Goal: Task Accomplishment & Management: Complete application form

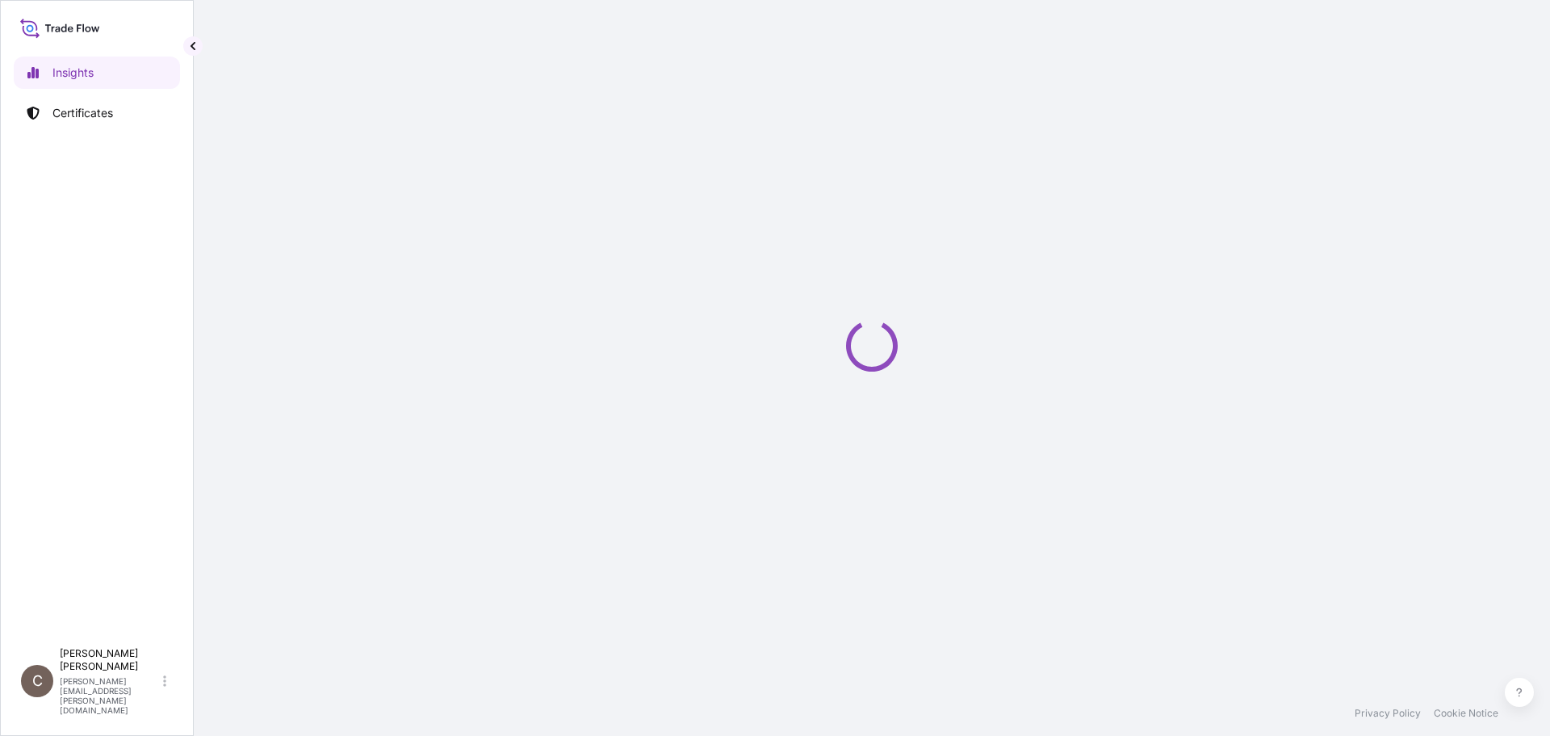
select select "2025"
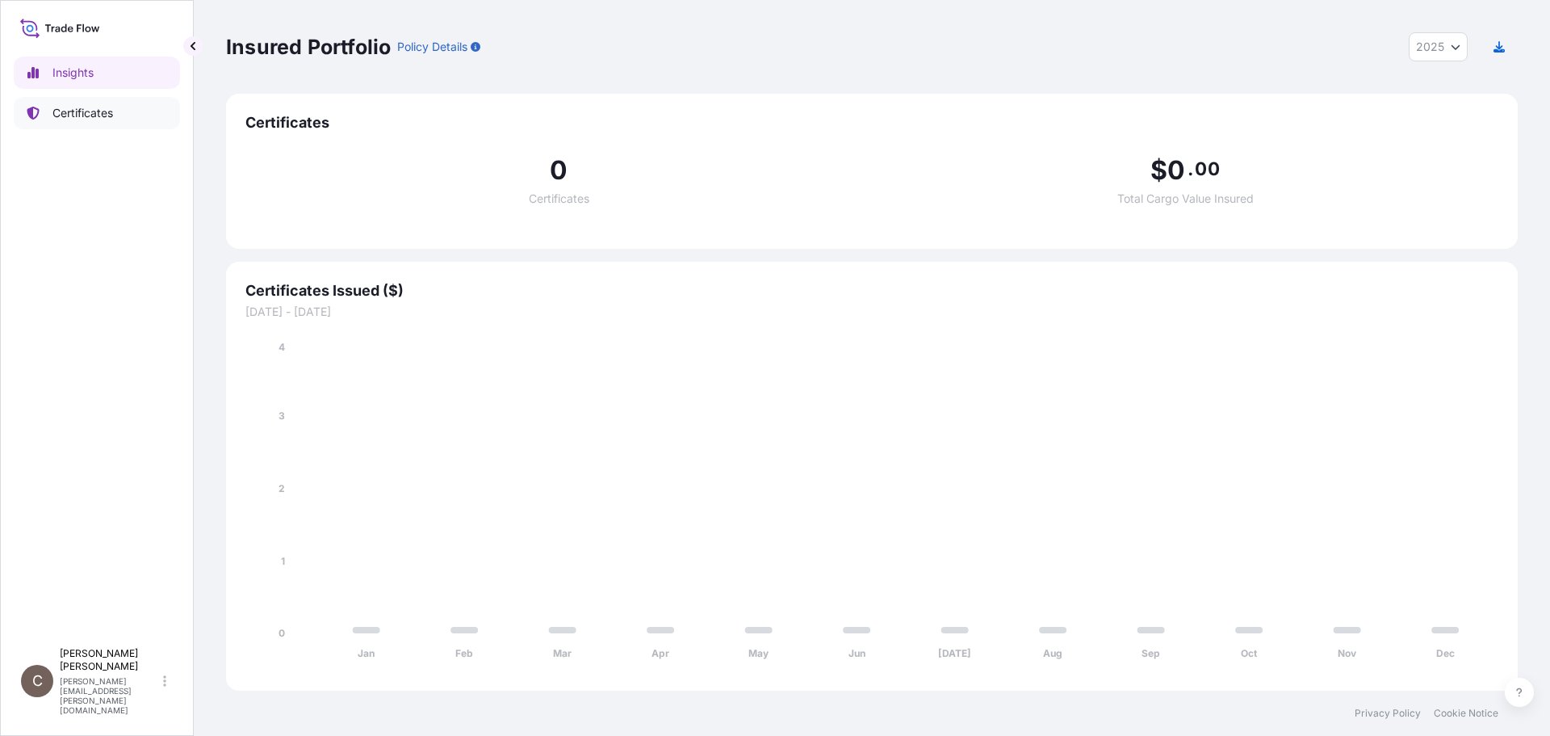
click at [73, 120] on p "Certificates" at bounding box center [82, 113] width 61 height 16
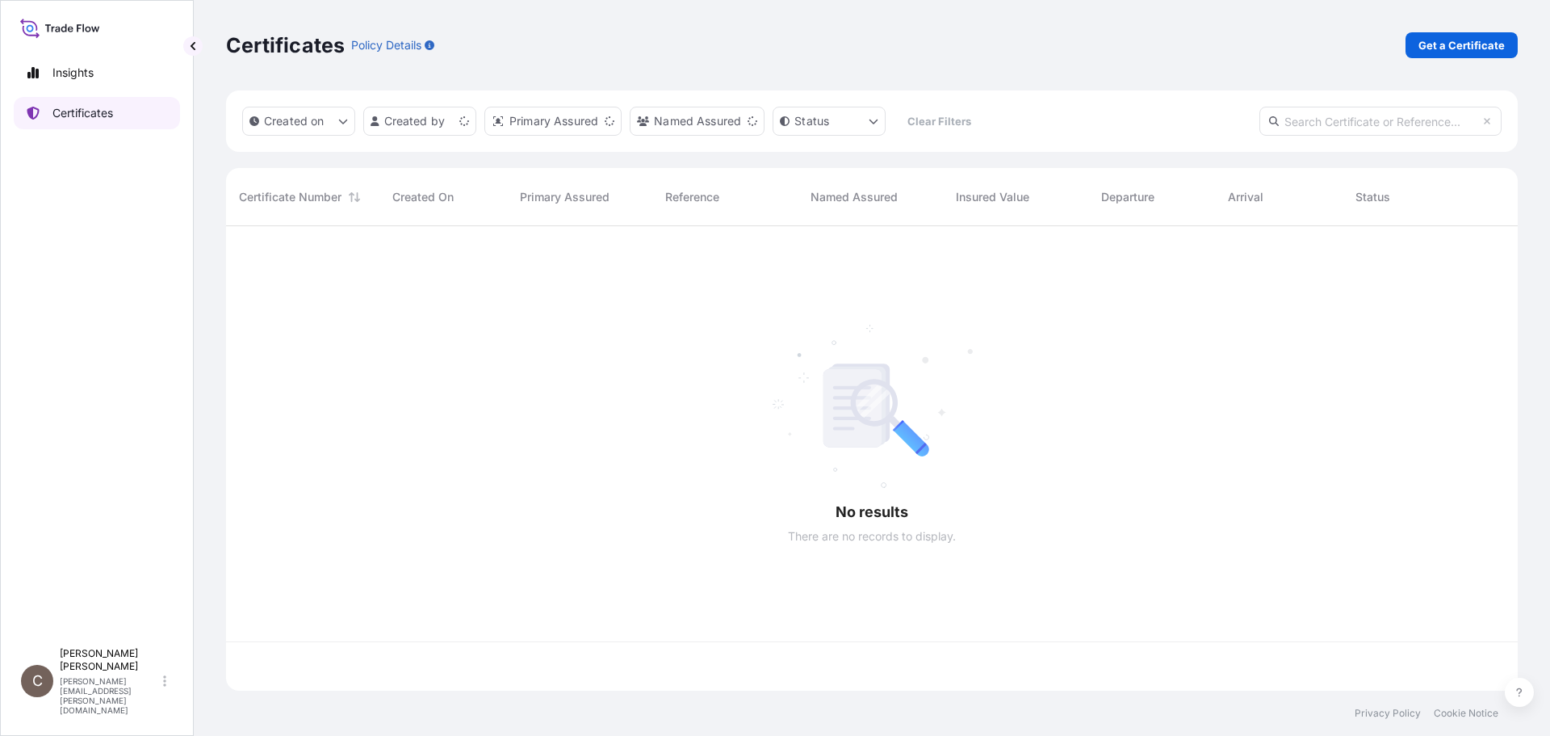
scroll to position [461, 1280]
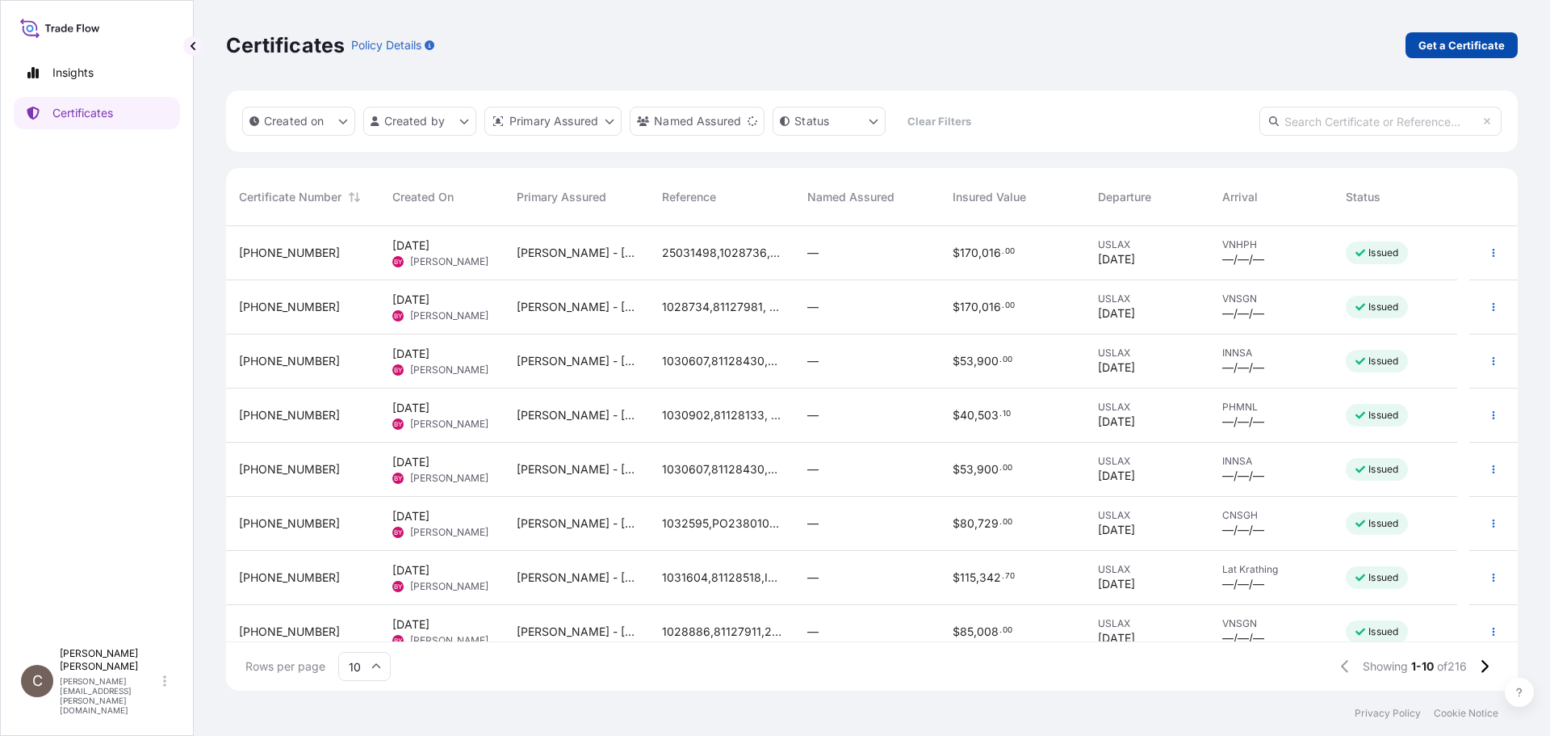
click at [1437, 38] on p "Get a Certificate" at bounding box center [1462, 45] width 86 height 16
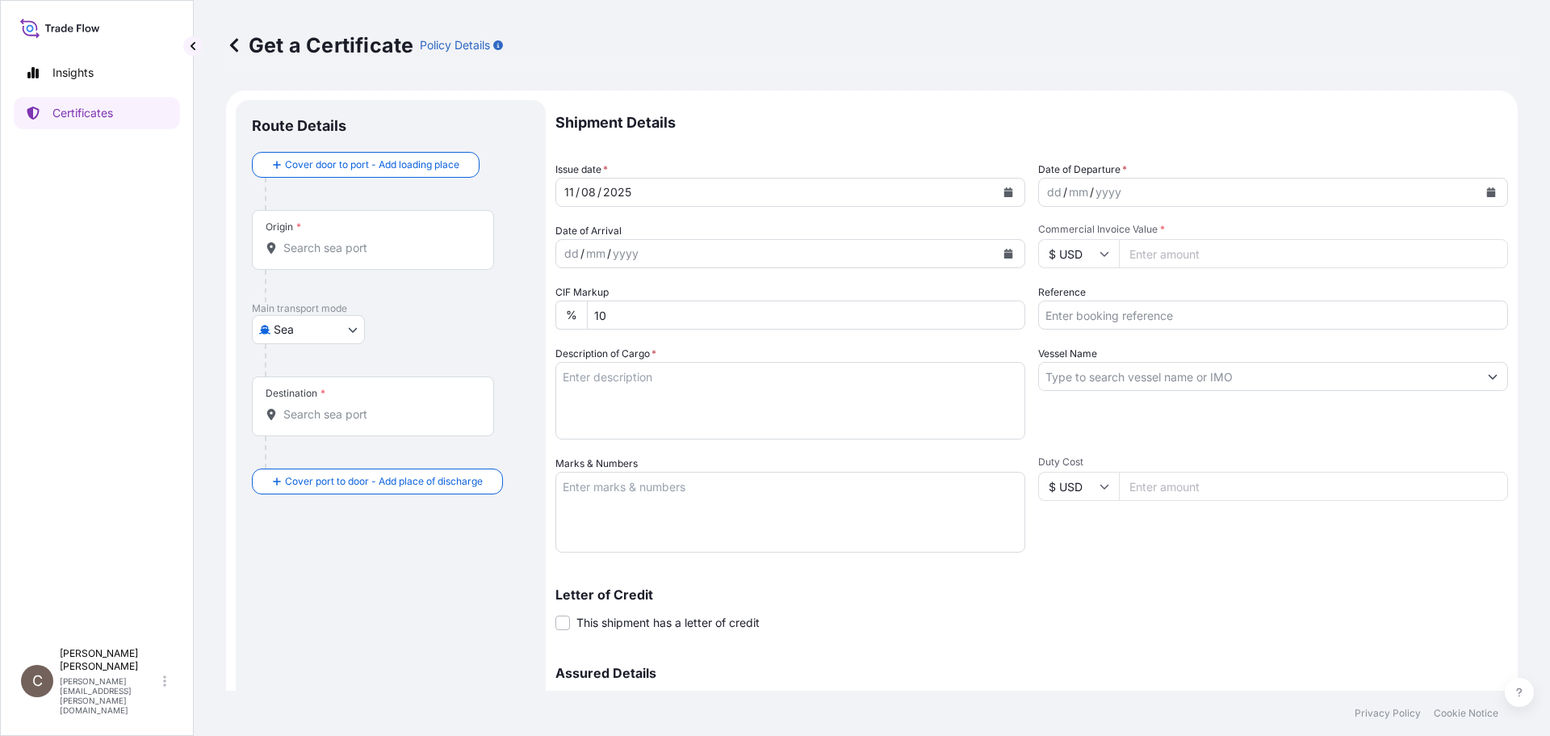
click at [310, 239] on div "Origin *" at bounding box center [373, 240] width 242 height 60
click at [310, 240] on input "Origin *" at bounding box center [378, 248] width 191 height 16
click at [284, 332] on body "0 options available. Insights Certificates C [PERSON_NAME] [PERSON_NAME][EMAIL_…" at bounding box center [775, 368] width 1550 height 736
click at [292, 369] on span "Air" at bounding box center [290, 371] width 15 height 16
select select "Air"
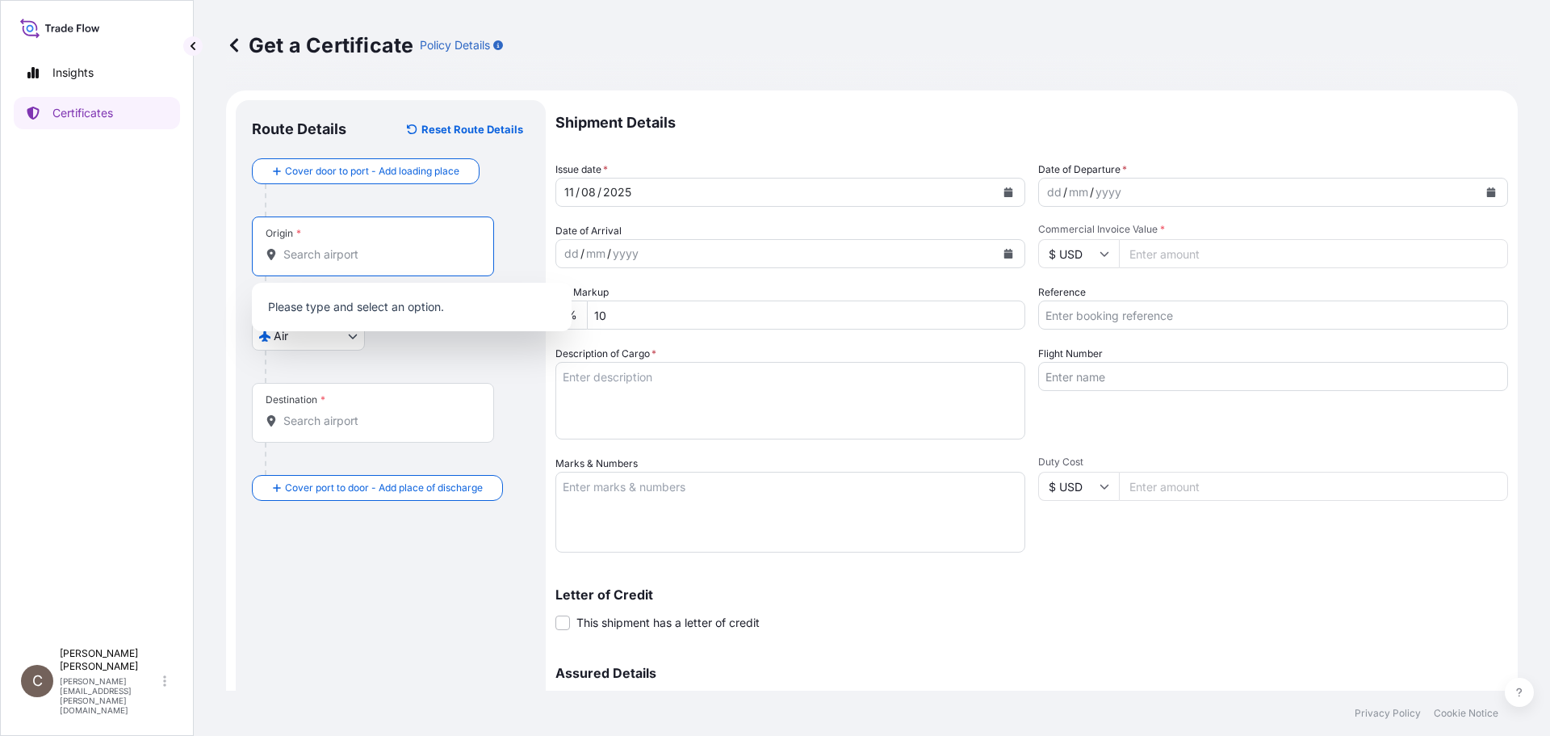
click at [300, 250] on input "Origin *" at bounding box center [378, 254] width 191 height 16
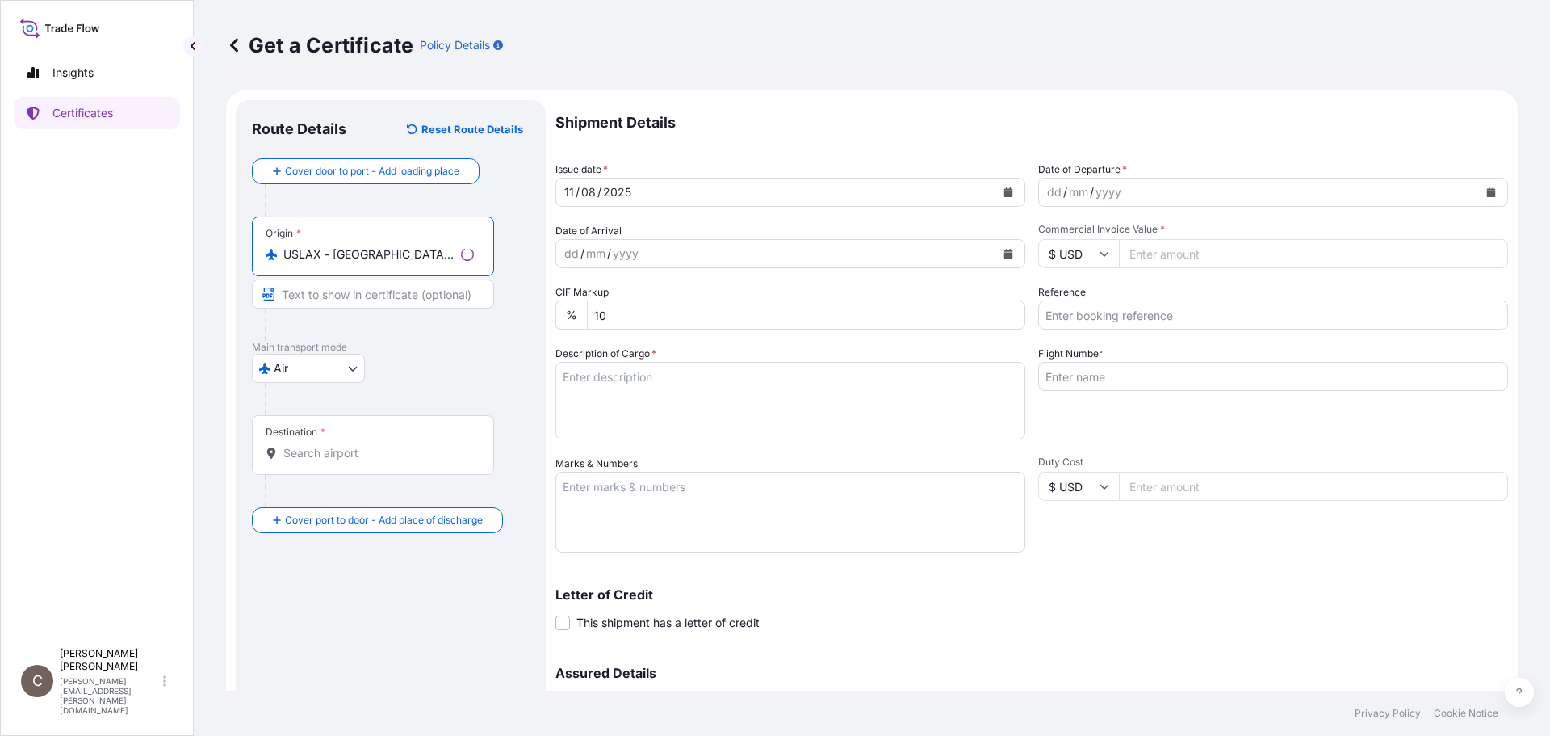
type input "USLAX - [GEOGRAPHIC_DATA], [GEOGRAPHIC_DATA]"
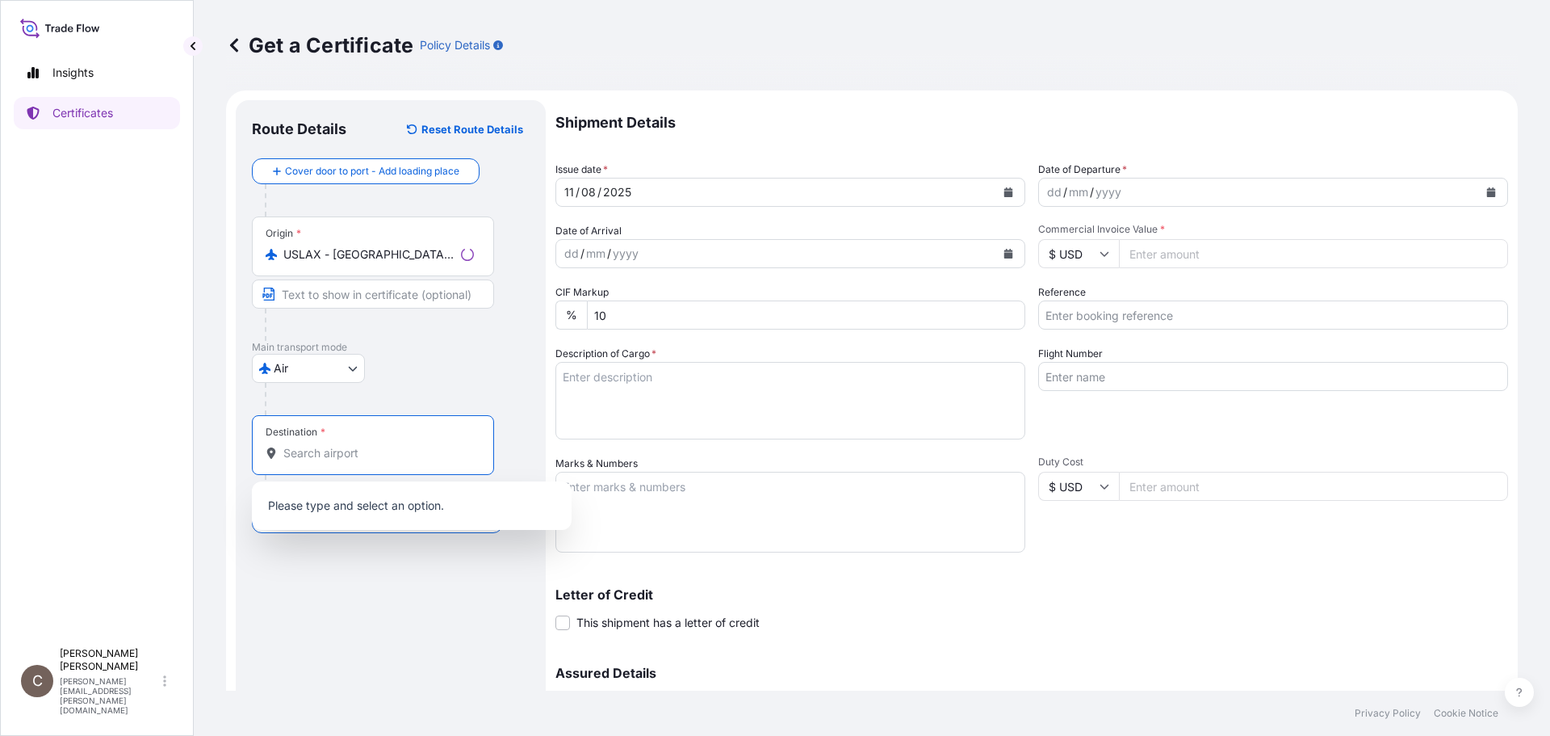
click at [312, 448] on input "Destination *" at bounding box center [378, 453] width 191 height 16
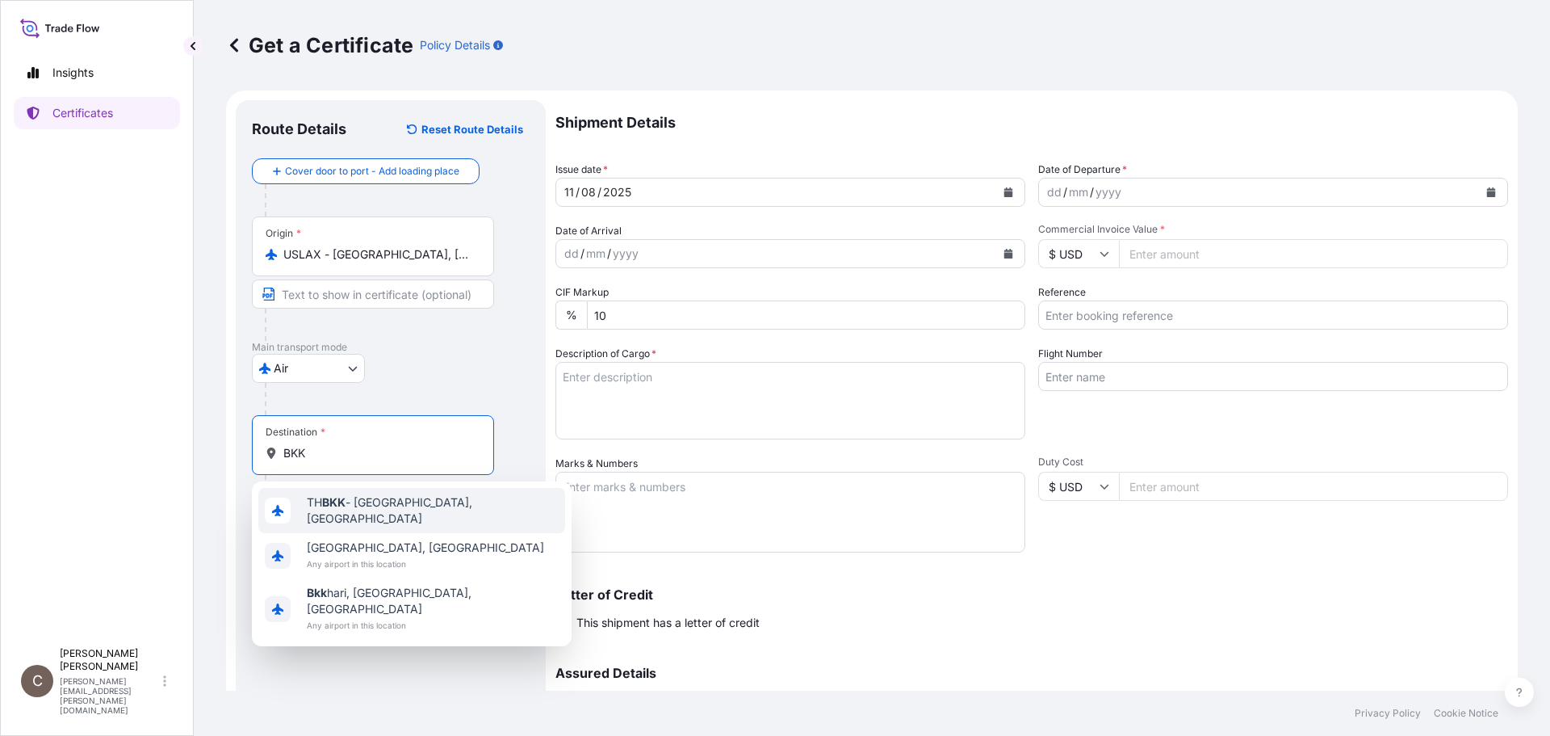
click at [340, 514] on span "TH BKK - [GEOGRAPHIC_DATA], [GEOGRAPHIC_DATA]" at bounding box center [433, 510] width 252 height 32
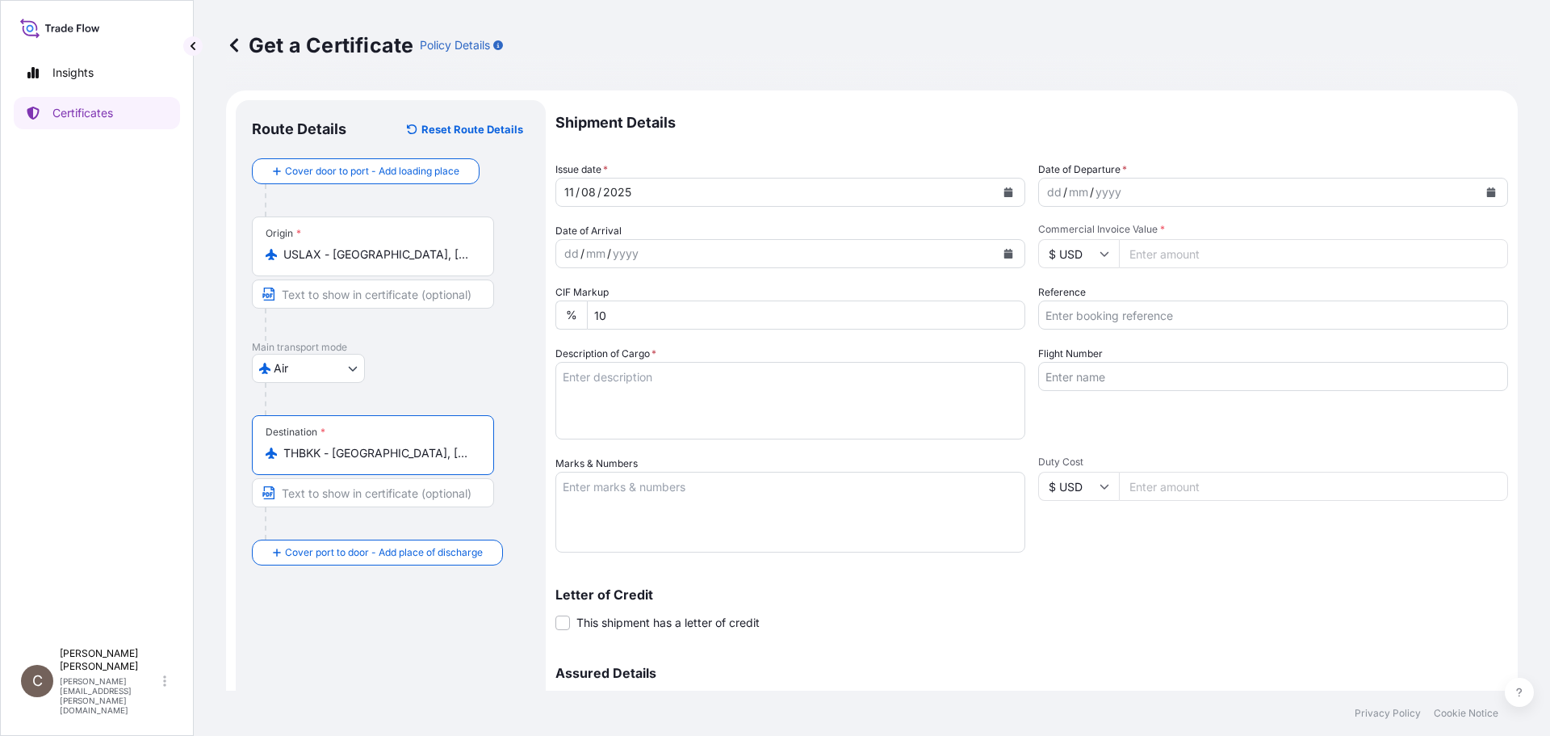
type input "THBKK - [GEOGRAPHIC_DATA], [GEOGRAPHIC_DATA]"
click at [1082, 191] on div "mm" at bounding box center [1079, 191] width 23 height 19
click at [1487, 192] on icon "Calendar" at bounding box center [1491, 192] width 9 height 10
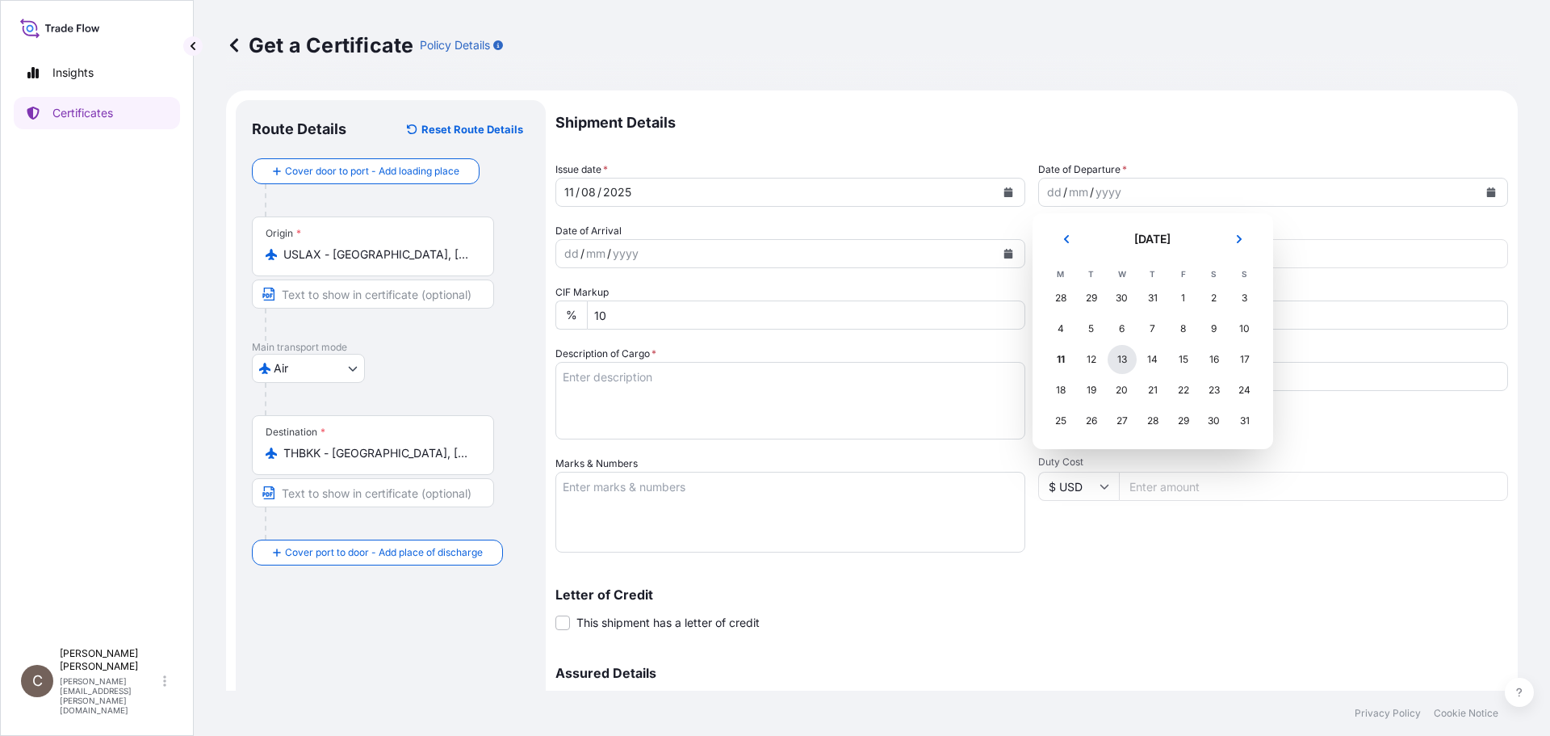
click at [1120, 359] on div "13" at bounding box center [1122, 359] width 29 height 29
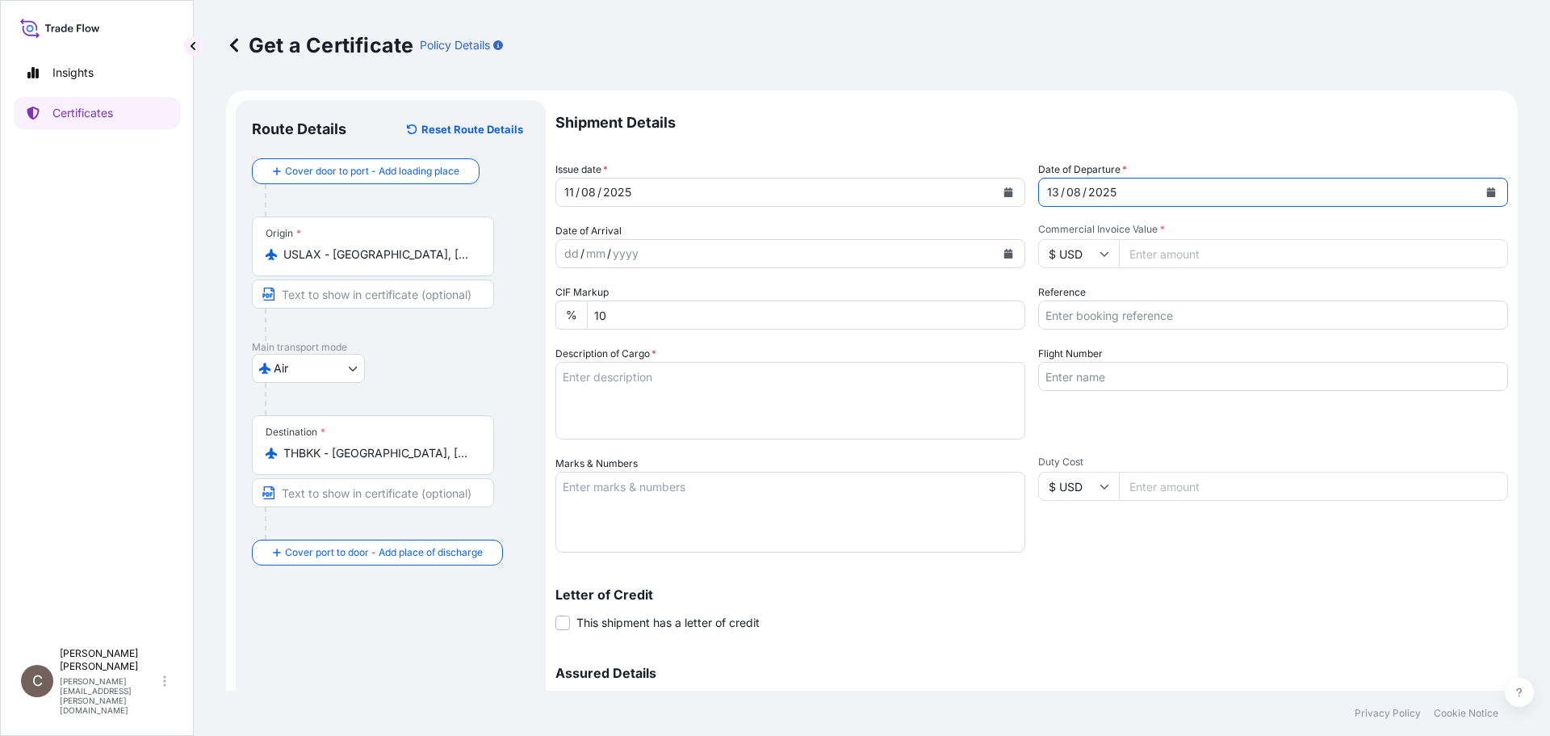
click at [1079, 315] on input "Reference" at bounding box center [1273, 314] width 470 height 29
type input "CVG0115145"
click at [568, 371] on textarea "Description of Cargo *" at bounding box center [791, 401] width 470 height 78
paste textarea "CELLULON R-88"
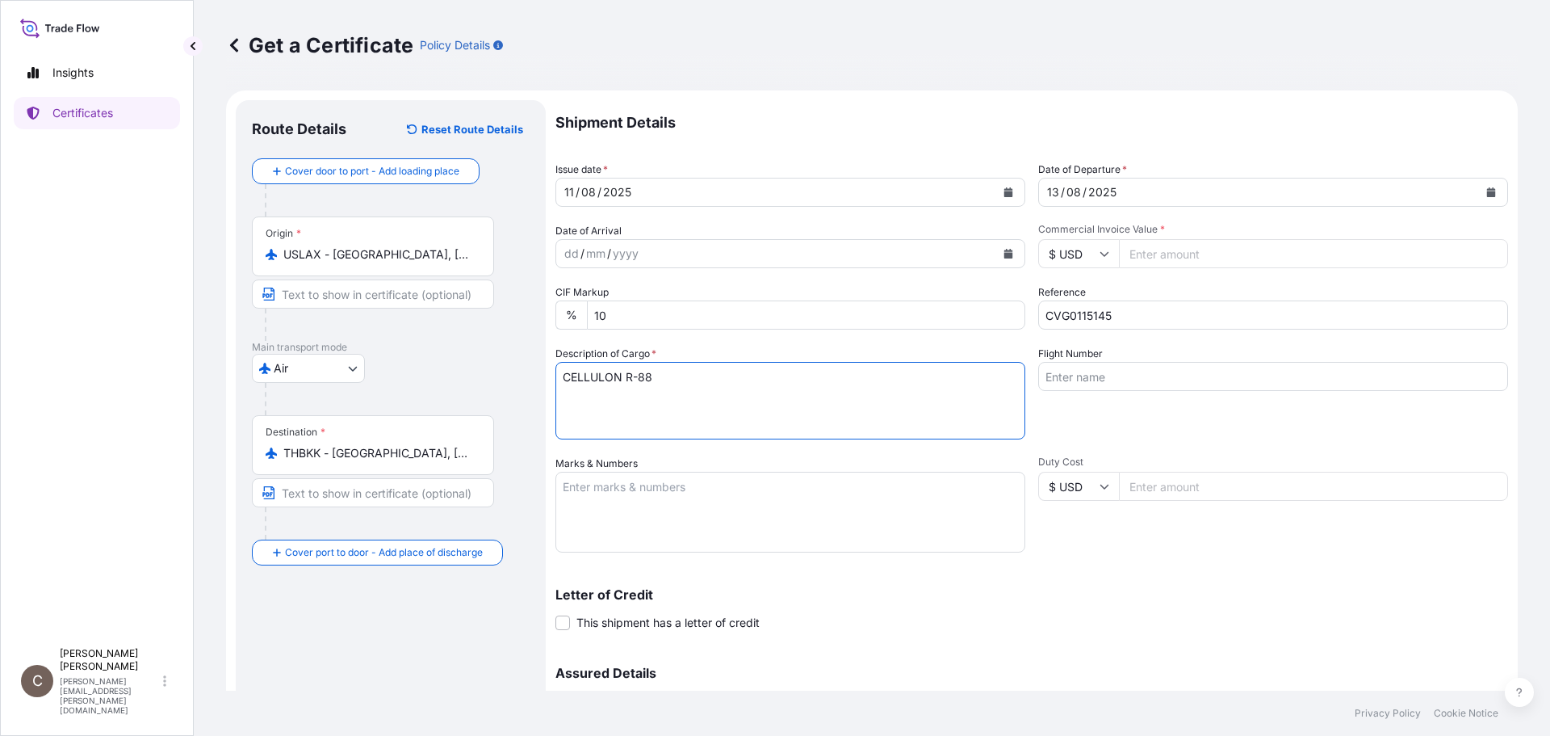
type textarea "CELLULON R-88"
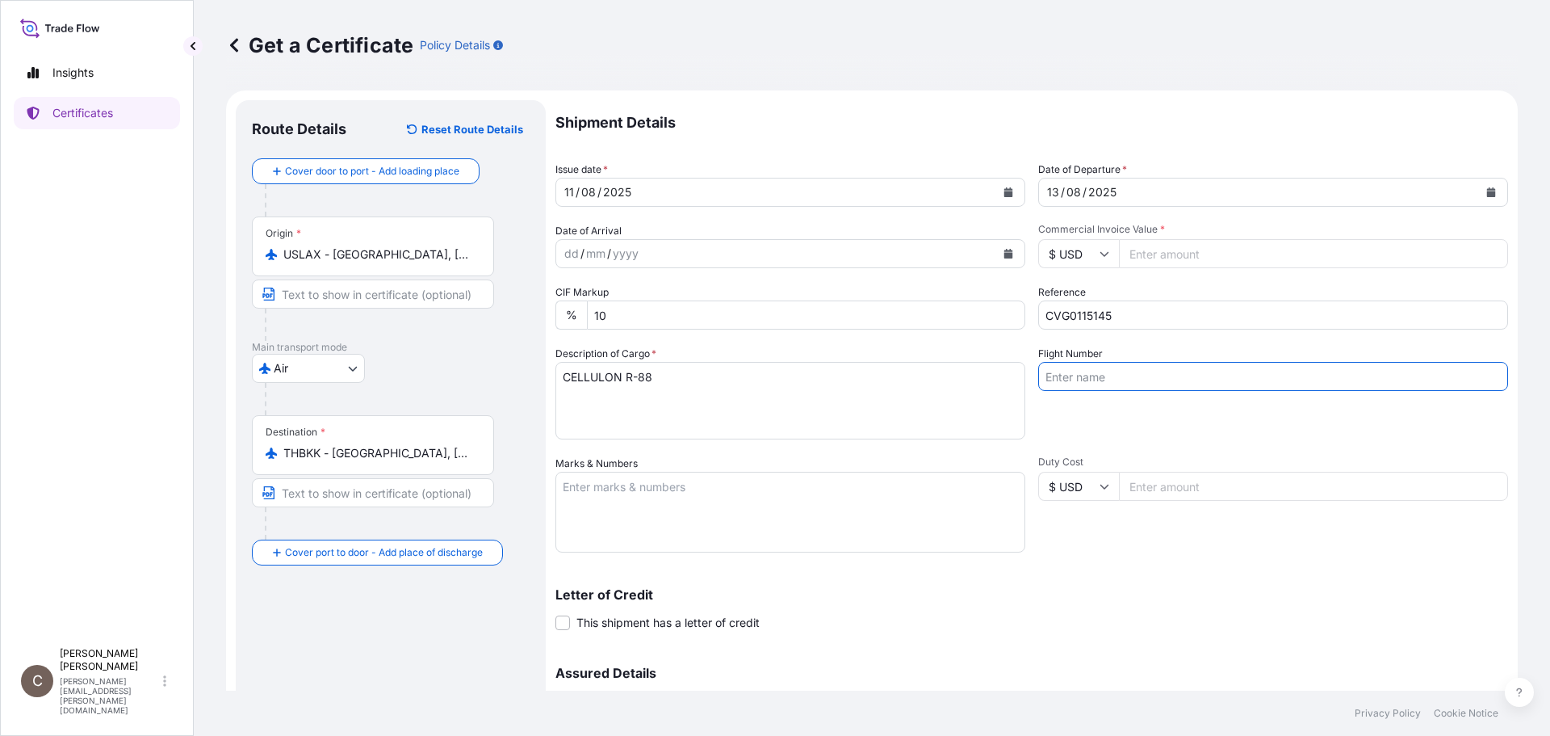
click at [658, 501] on textarea "Marks & Numbers" at bounding box center [791, 512] width 470 height 81
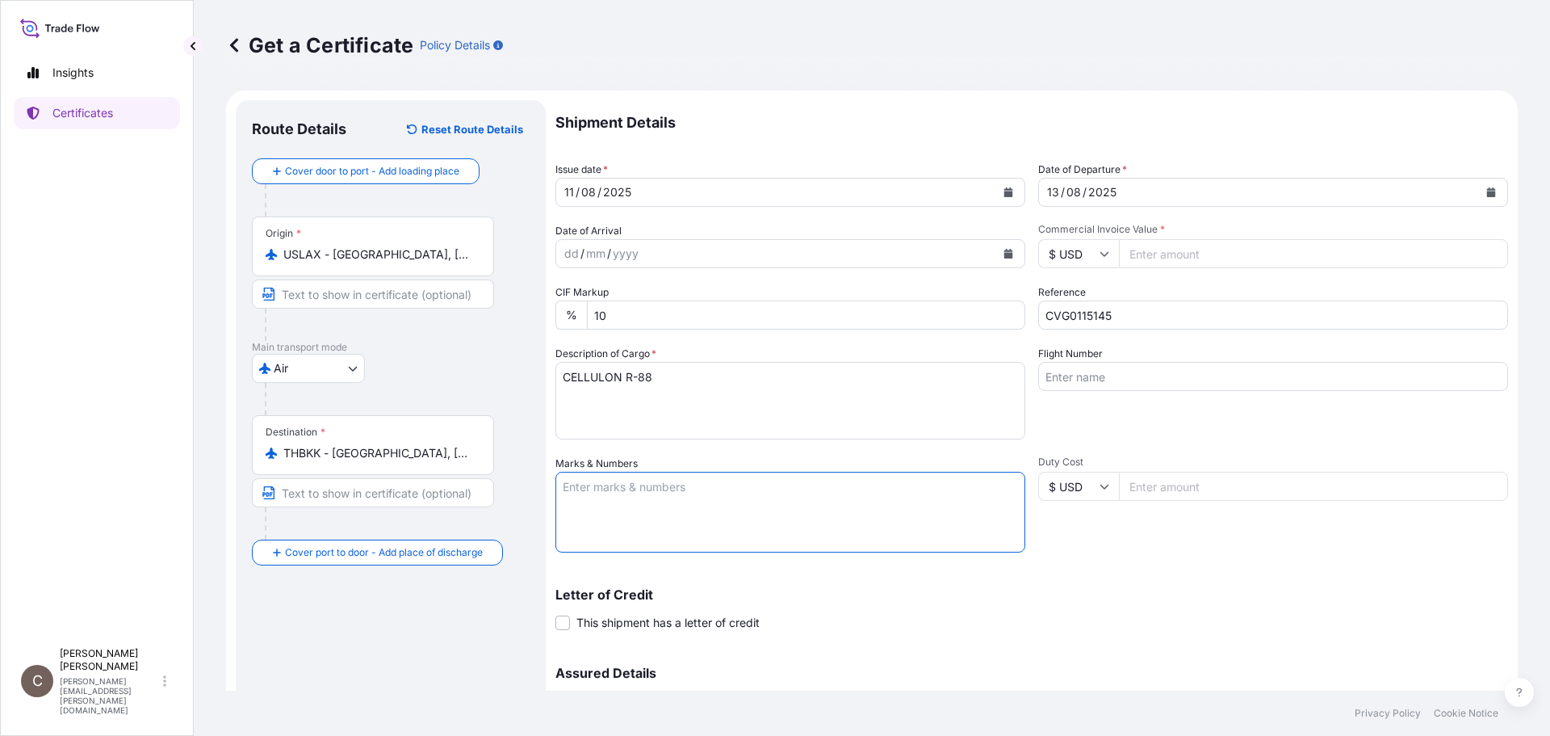
click at [595, 497] on textarea "Marks & Numbers" at bounding box center [791, 512] width 470 height 81
paste textarea "CATALITE CO.,LTD [GEOGRAPHIC_DATA] 390005424"
type textarea "CATALITE CO.,LTD [GEOGRAPHIC_DATA] 390005424"
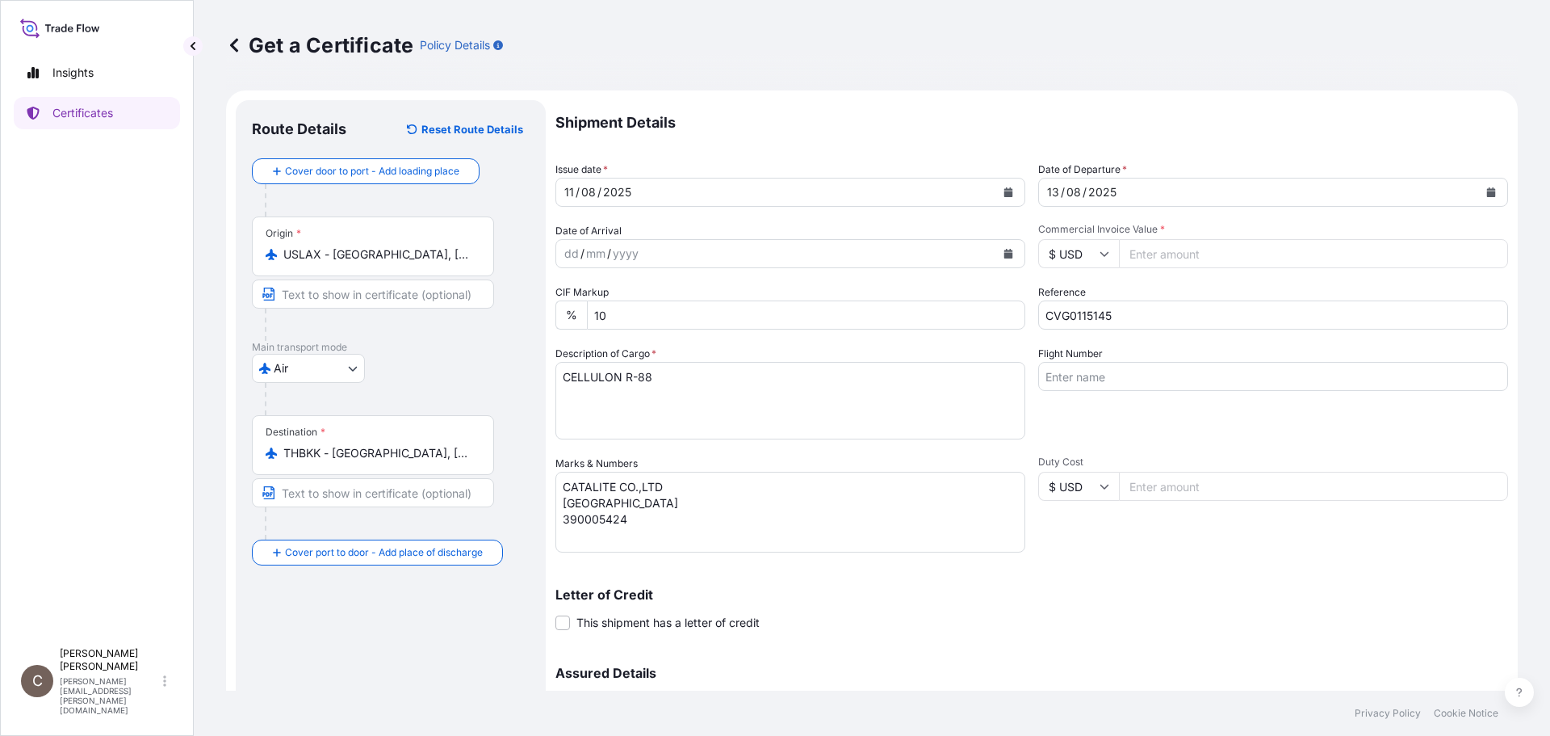
click at [1162, 255] on input "Commercial Invoice Value *" at bounding box center [1313, 253] width 389 height 29
click at [1175, 254] on input "Commercial Invoice Value *" at bounding box center [1313, 253] width 389 height 29
type input "2143.60"
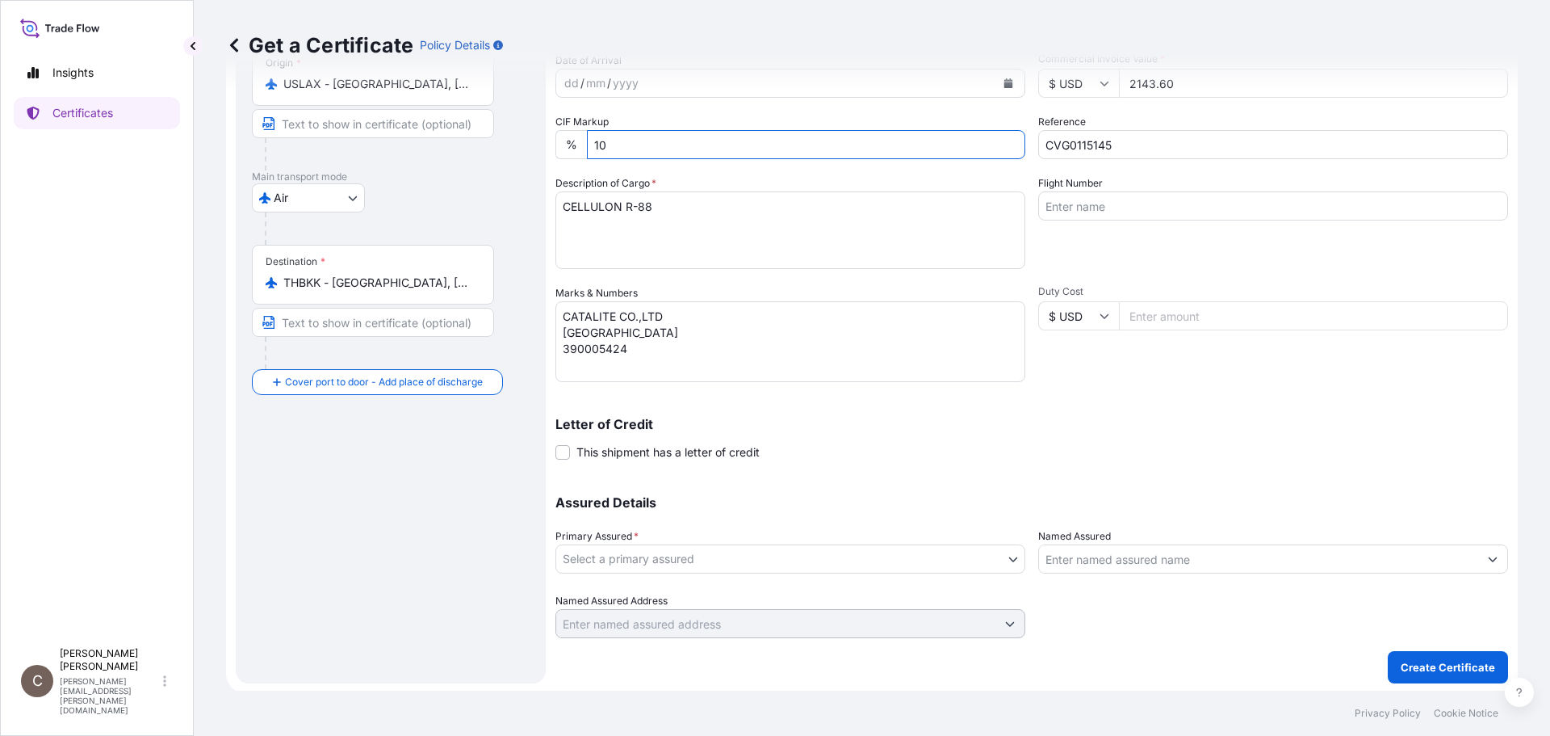
scroll to position [173, 0]
click at [826, 556] on body "Insights Certificates C [PERSON_NAME] [PERSON_NAME][EMAIL_ADDRESS][PERSON_NAME]…" at bounding box center [775, 368] width 1550 height 736
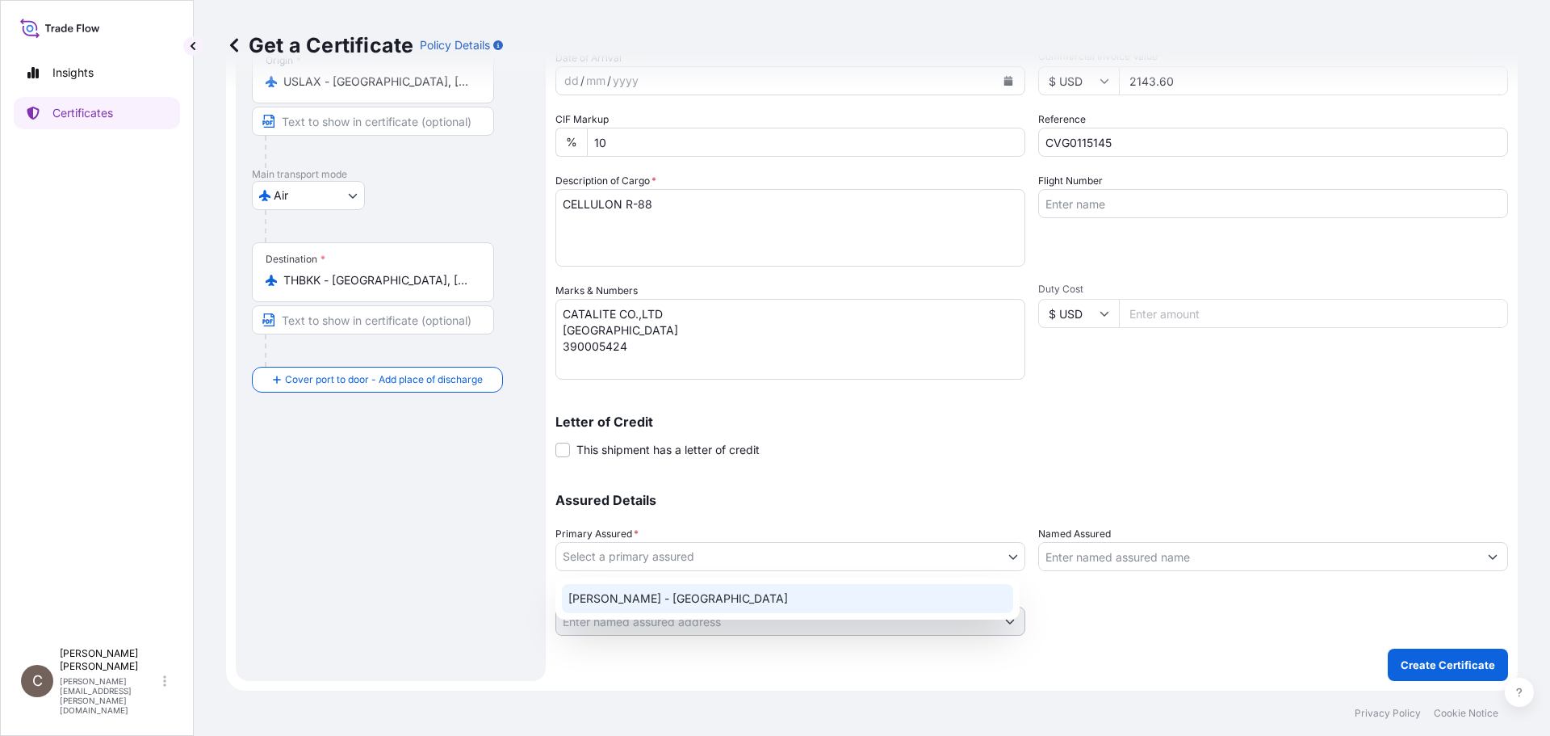
click at [706, 610] on div "[PERSON_NAME] - [GEOGRAPHIC_DATA]" at bounding box center [787, 598] width 451 height 29
select select "31650"
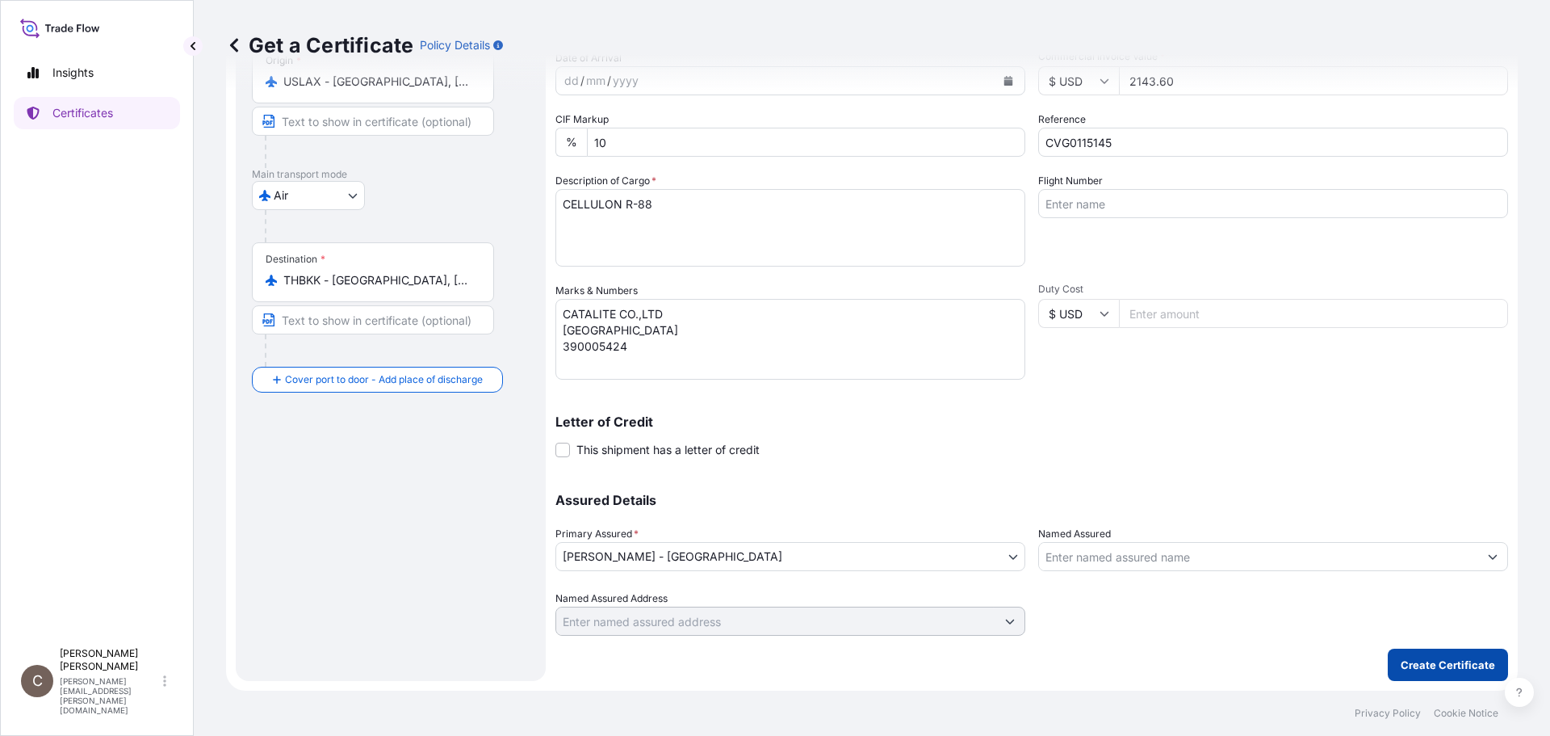
click at [1440, 669] on p "Create Certificate" at bounding box center [1448, 665] width 94 height 16
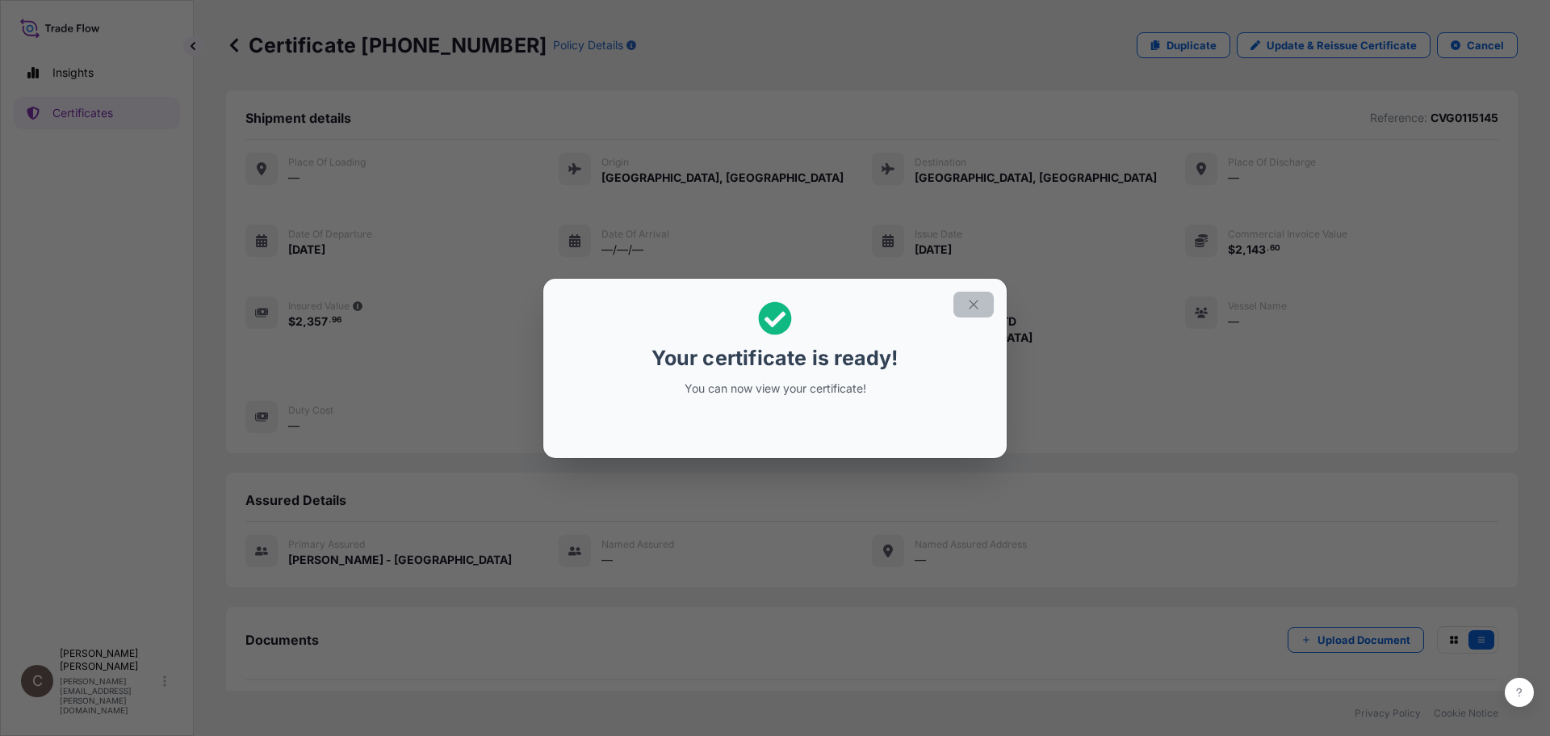
click at [977, 302] on icon "button" at bounding box center [974, 304] width 15 height 15
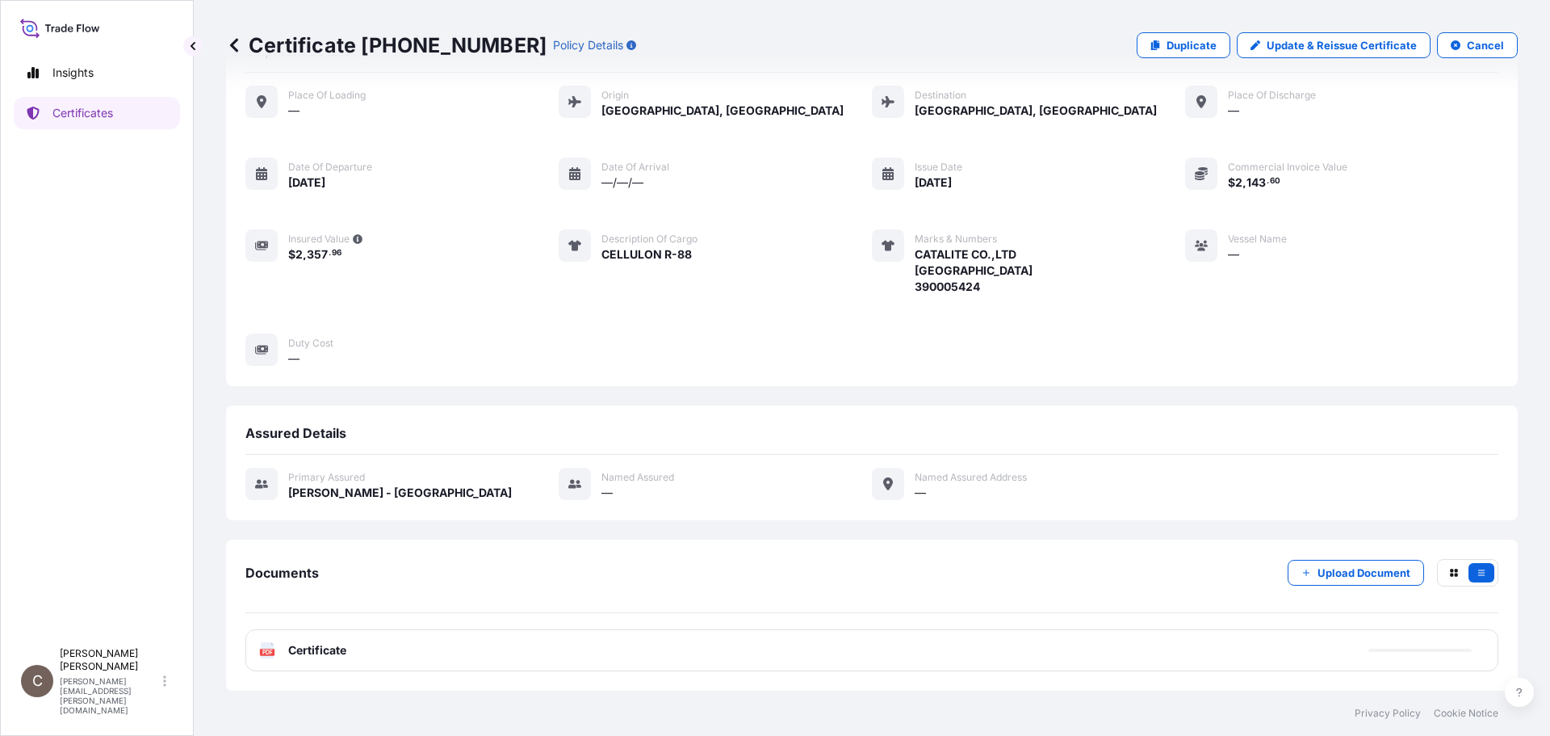
scroll to position [83, 0]
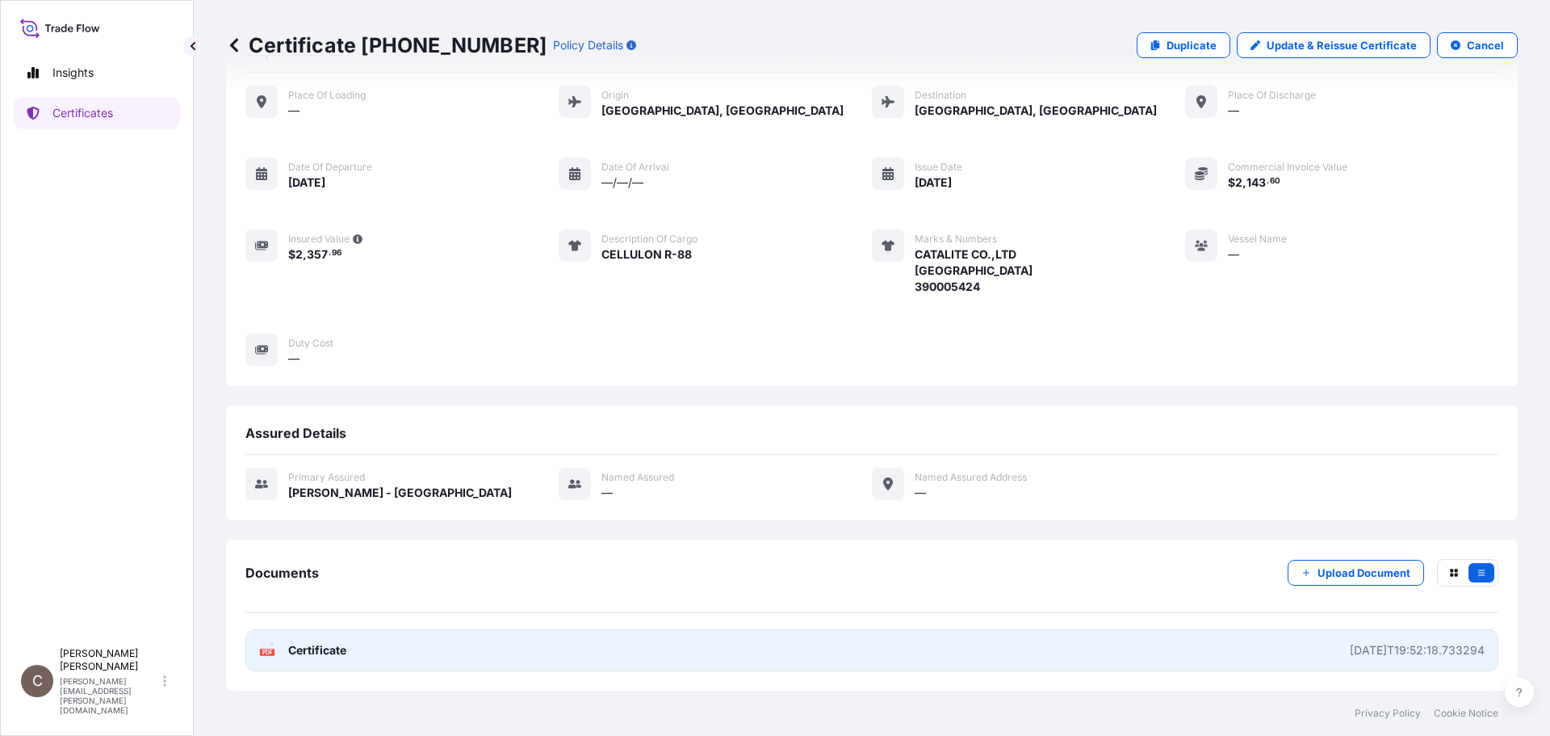
click at [564, 652] on link "PDF Certificate [DATE]T19:52:18.733294" at bounding box center [871, 650] width 1253 height 42
